Goal: Find specific page/section: Find specific page/section

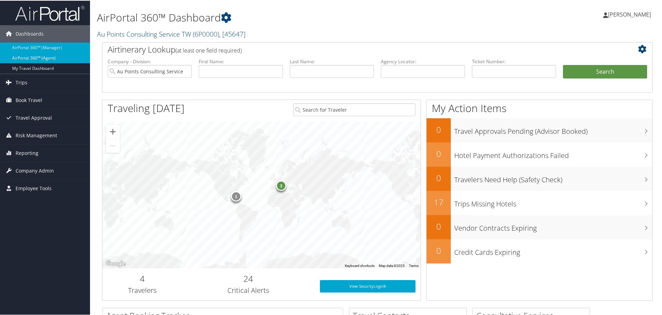
click at [60, 56] on link "AirPortal 360™ (Agent)" at bounding box center [45, 57] width 90 height 10
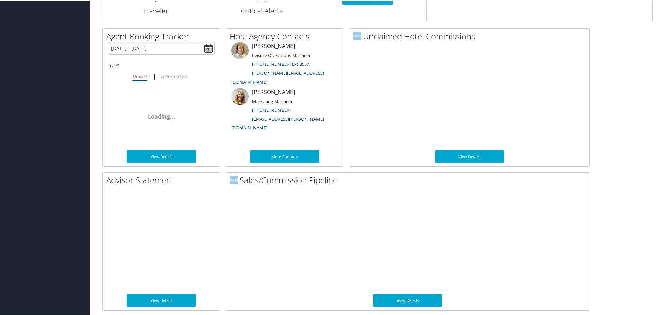
scroll to position [337, 0]
click at [410, 300] on link "View Details" at bounding box center [407, 300] width 69 height 12
